Goal: Task Accomplishment & Management: Use online tool/utility

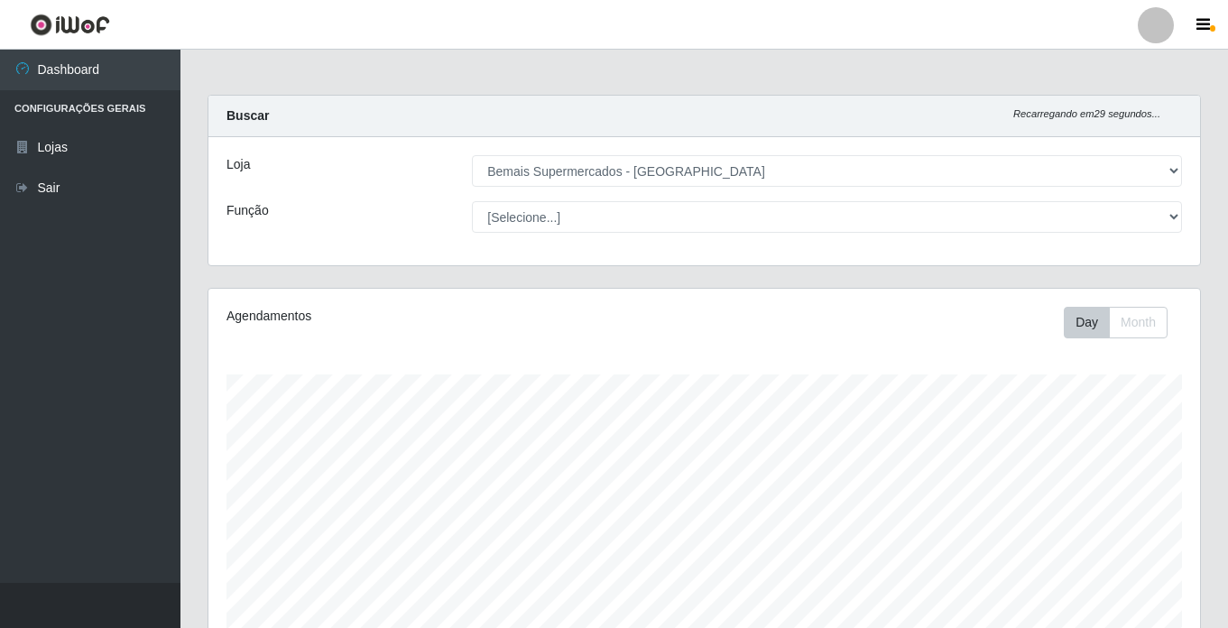
select select "250"
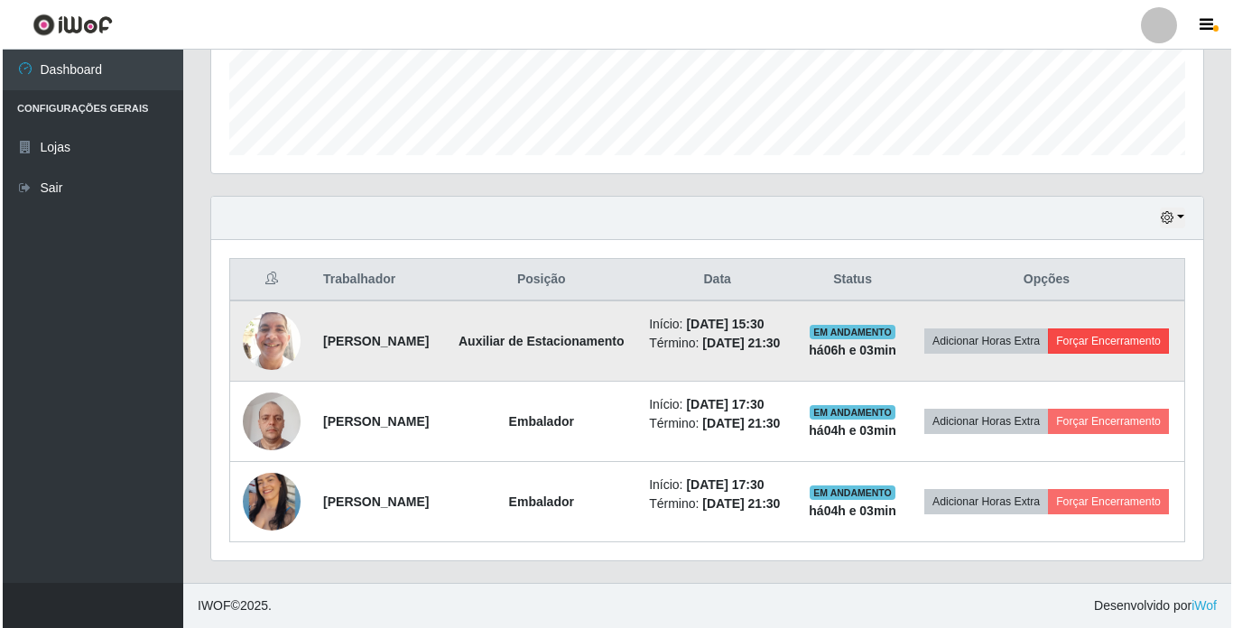
scroll to position [375, 992]
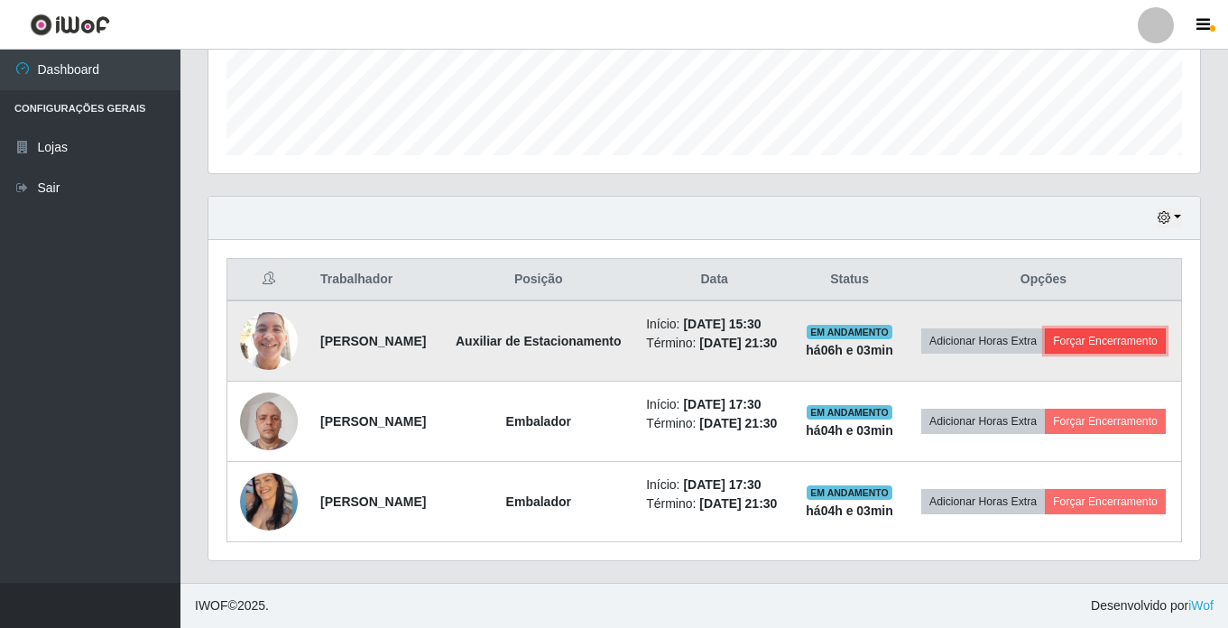
click at [1082, 328] on button "Forçar Encerramento" at bounding box center [1105, 340] width 121 height 25
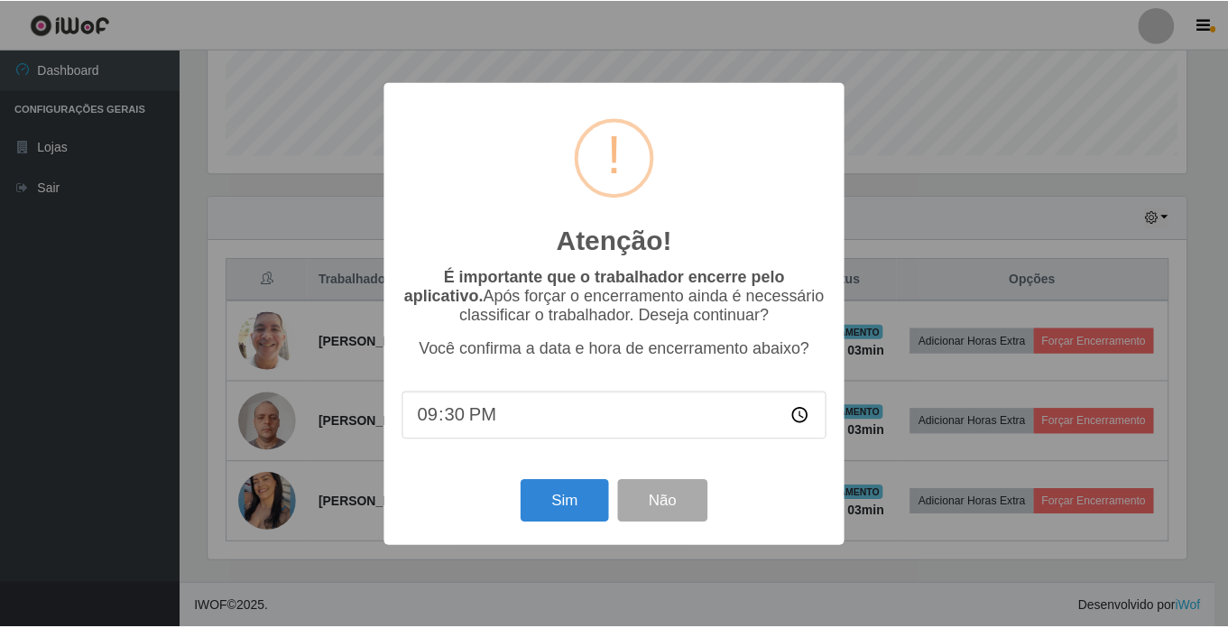
scroll to position [375, 983]
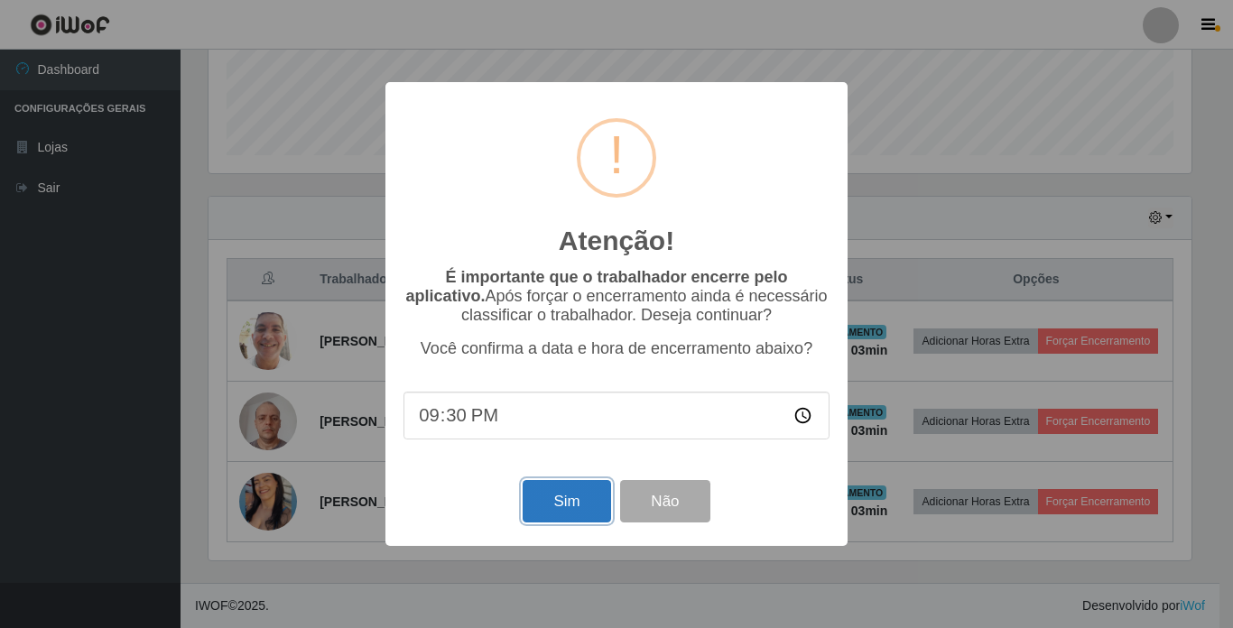
click at [556, 497] on button "Sim" at bounding box center [567, 501] width 88 height 42
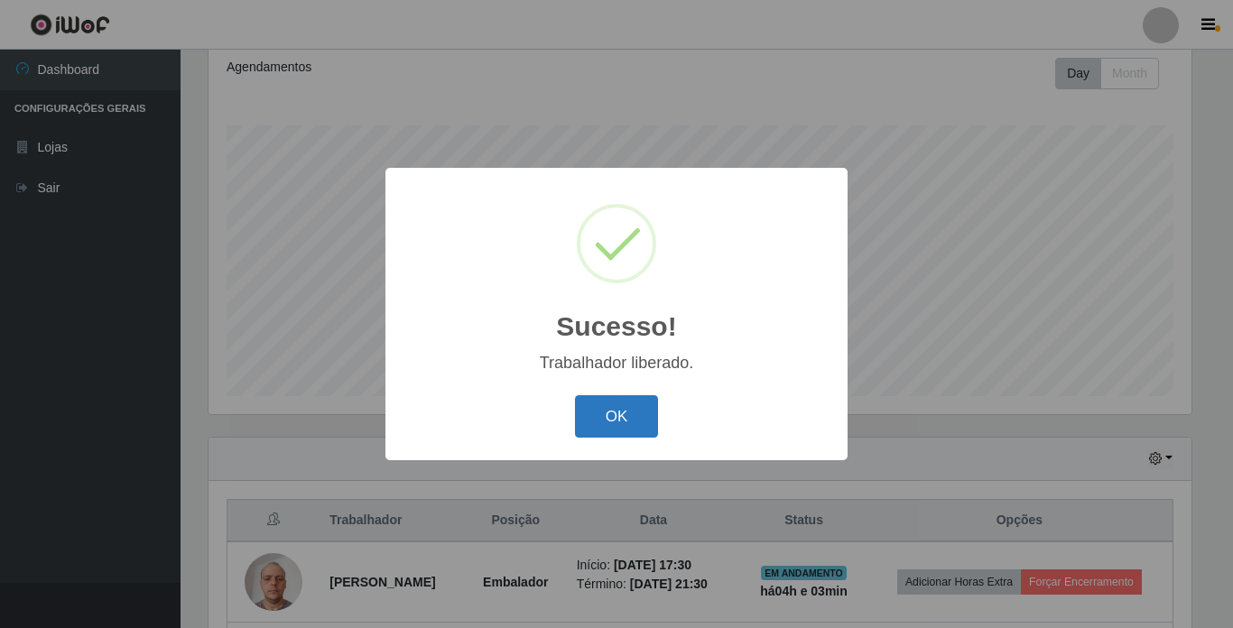
click at [624, 402] on button "OK" at bounding box center [617, 416] width 84 height 42
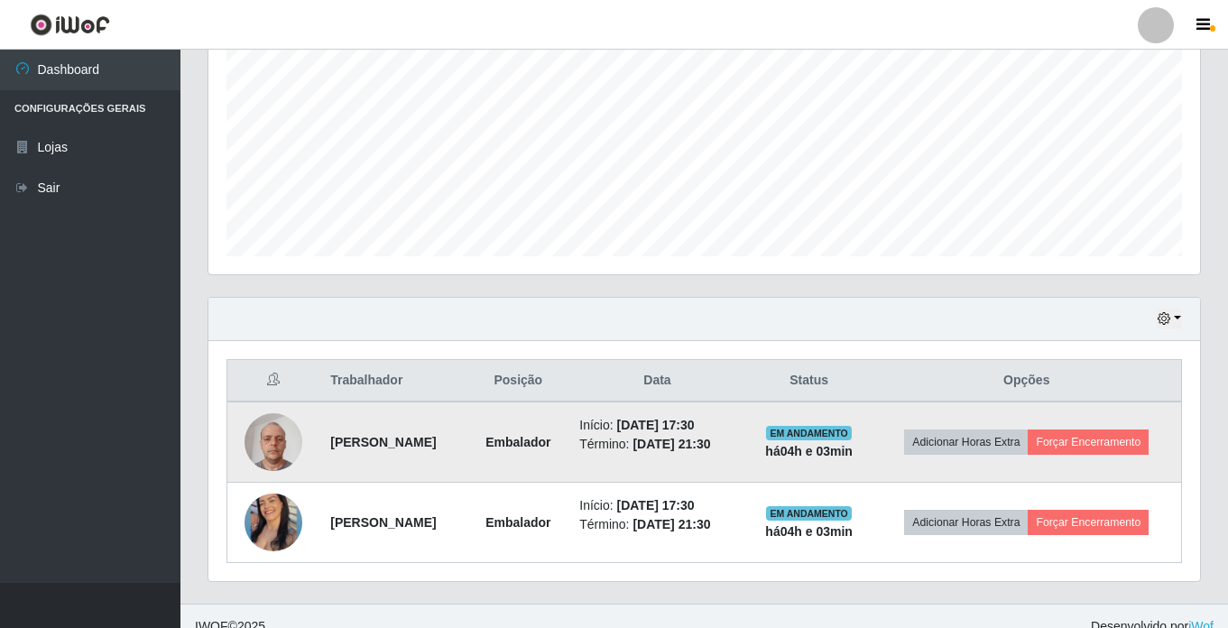
scroll to position [410, 0]
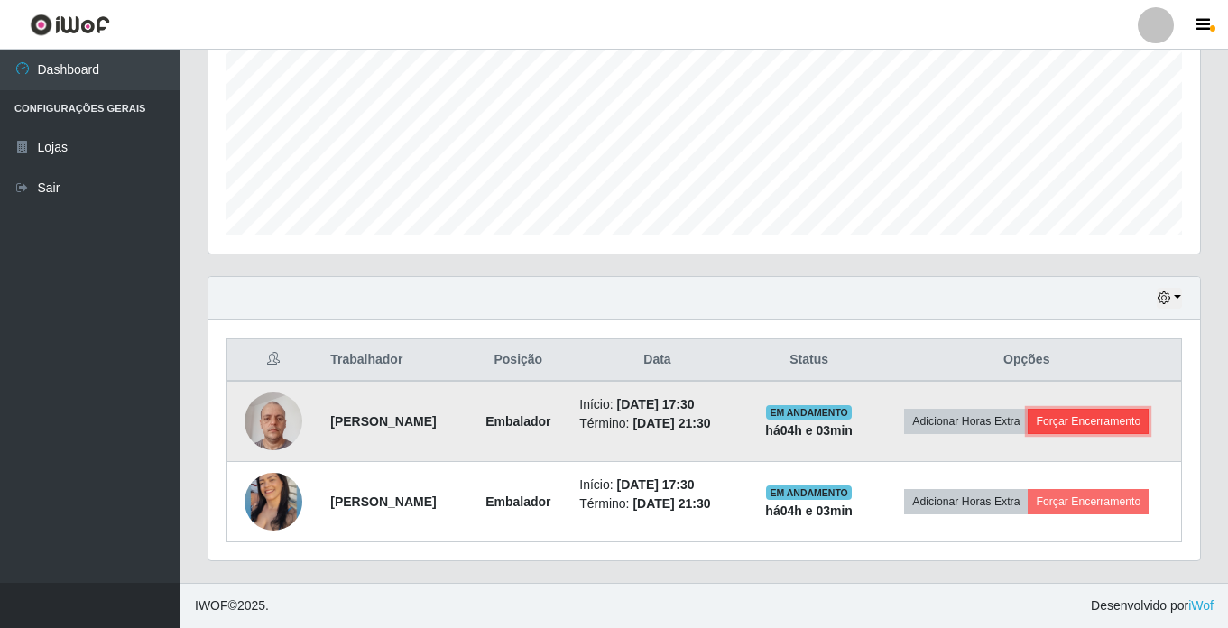
click at [1112, 417] on button "Forçar Encerramento" at bounding box center [1088, 421] width 121 height 25
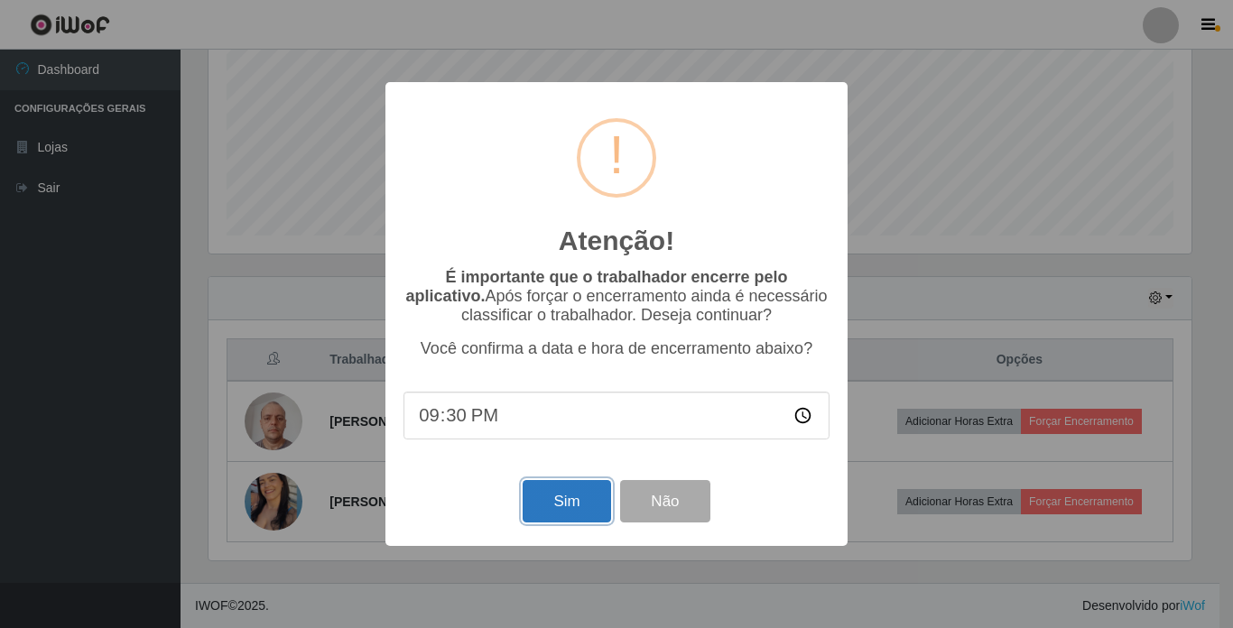
click at [585, 501] on button "Sim" at bounding box center [567, 501] width 88 height 42
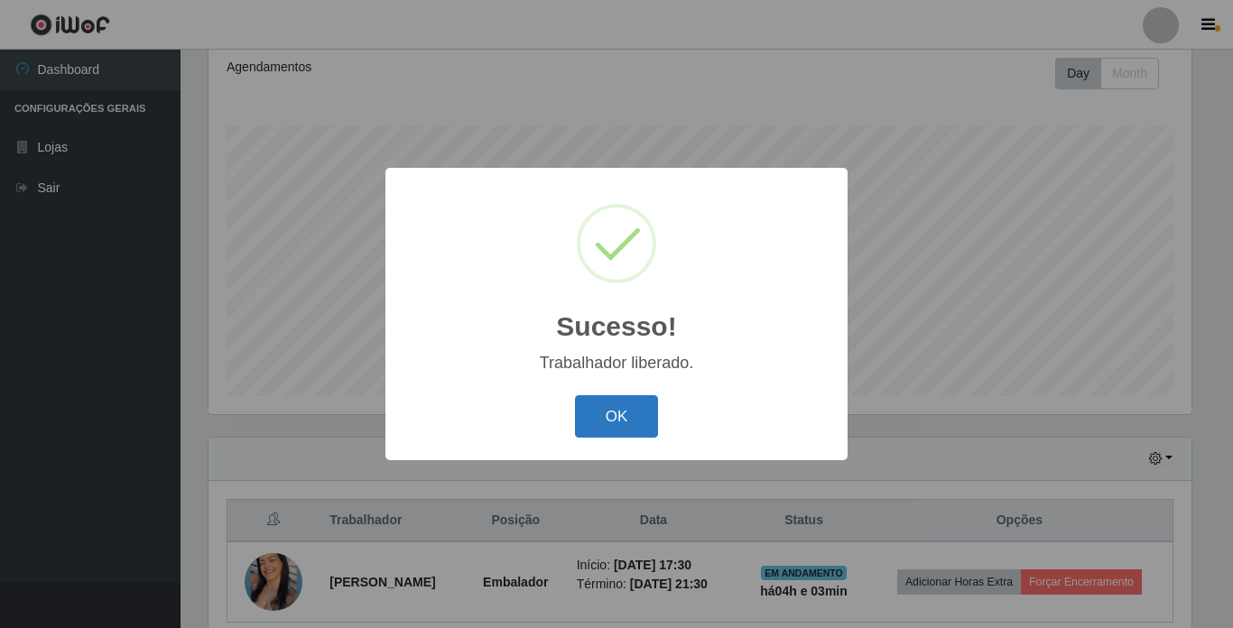
click at [620, 416] on button "OK" at bounding box center [617, 416] width 84 height 42
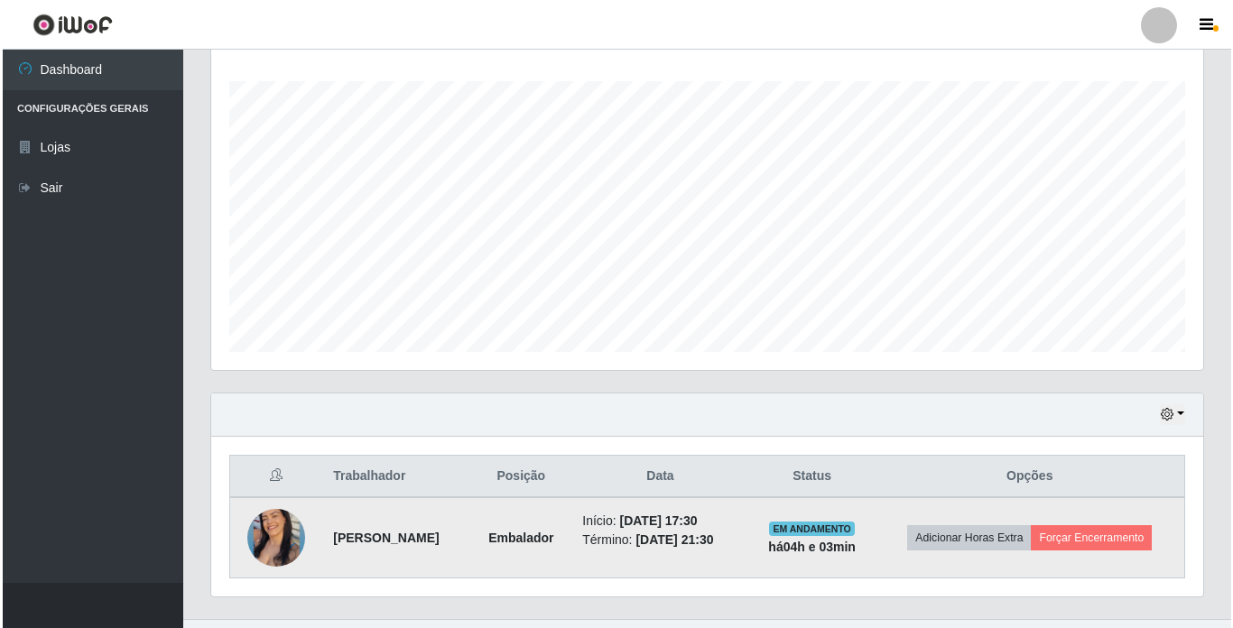
scroll to position [329, 0]
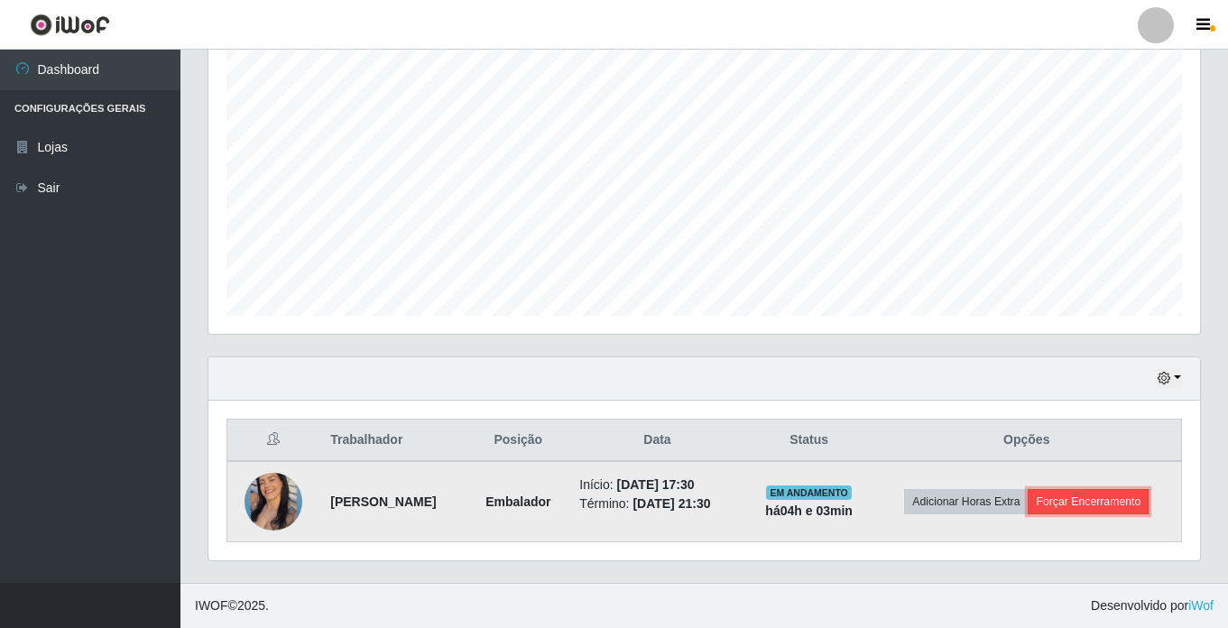
click at [1145, 504] on button "Forçar Encerramento" at bounding box center [1088, 501] width 121 height 25
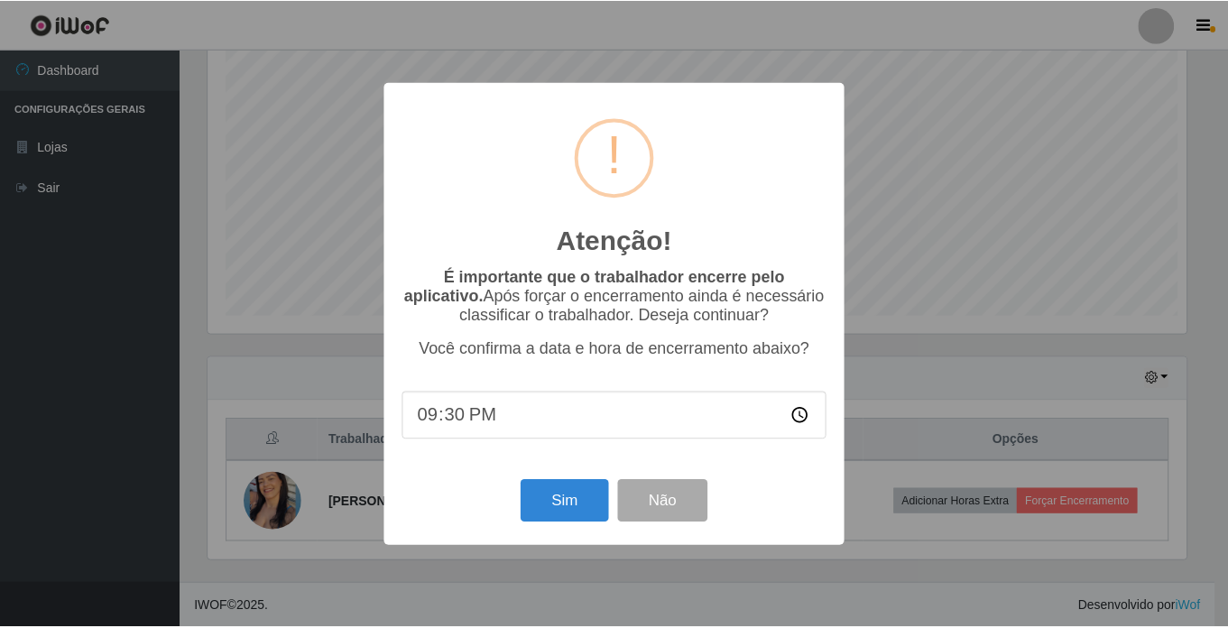
scroll to position [375, 983]
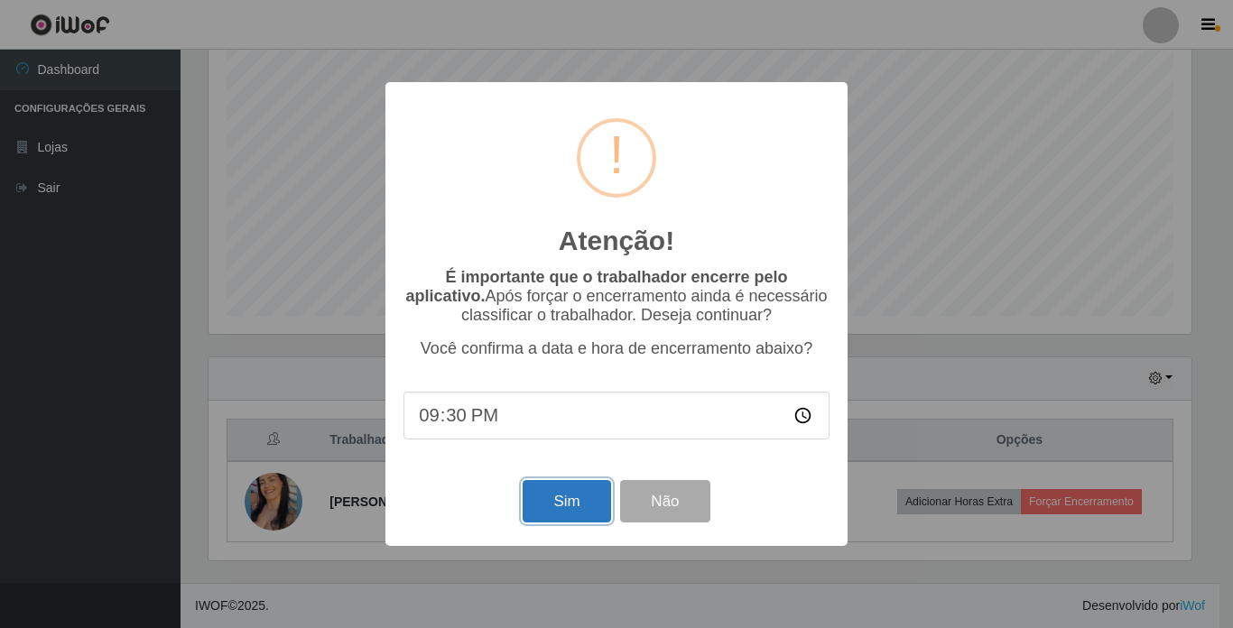
click at [560, 499] on button "Sim" at bounding box center [567, 501] width 88 height 42
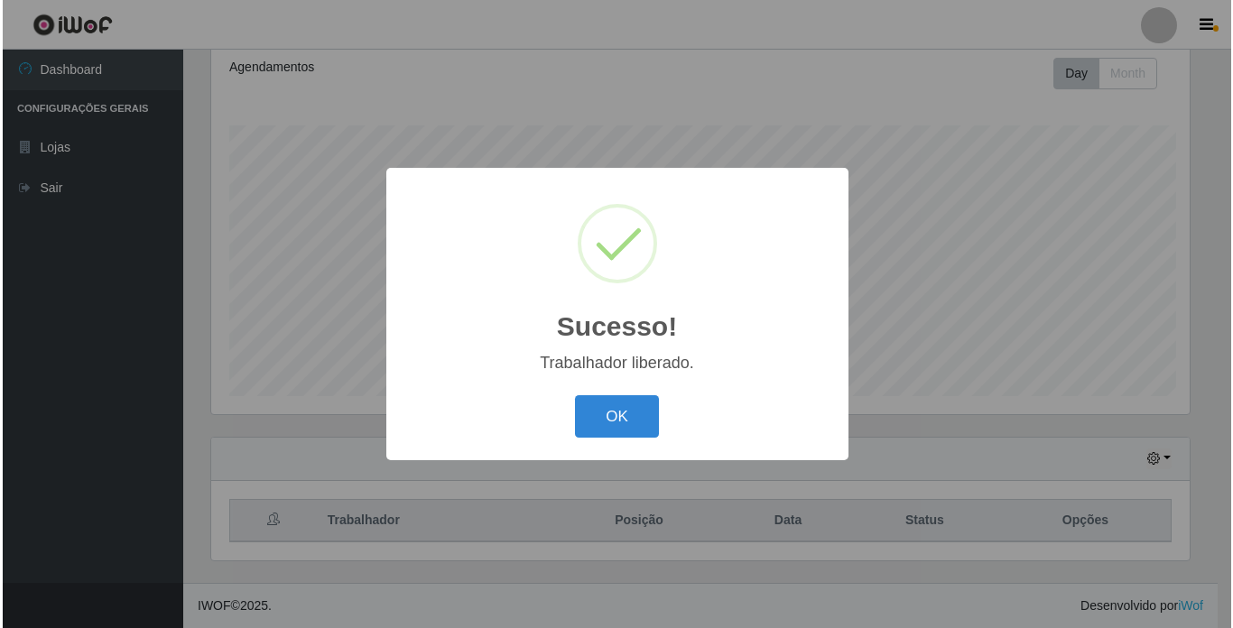
scroll to position [0, 0]
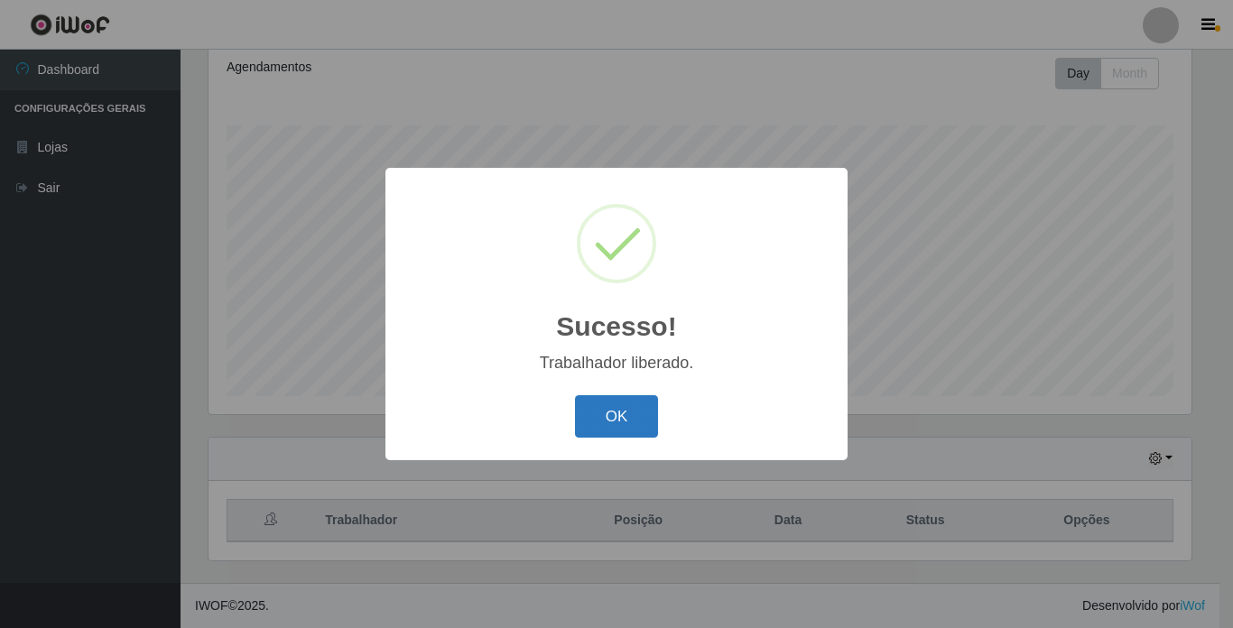
click at [615, 400] on button "OK" at bounding box center [617, 416] width 84 height 42
